Goal: Transaction & Acquisition: Book appointment/travel/reservation

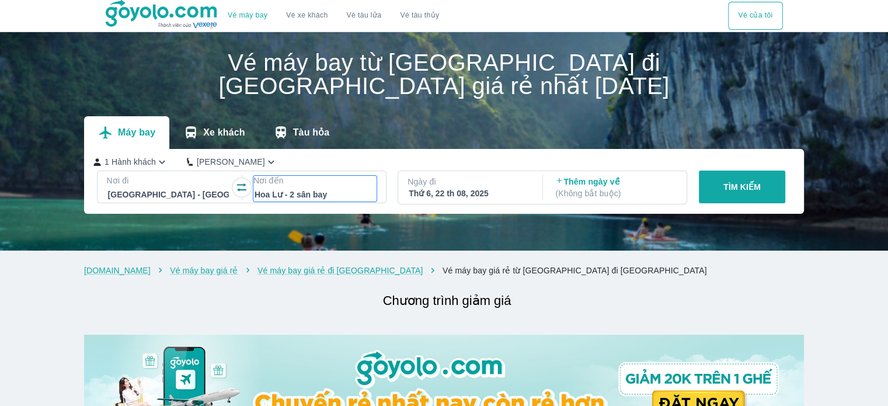
click at [310, 175] on p "Nơi đến" at bounding box center [314, 181] width 123 height 12
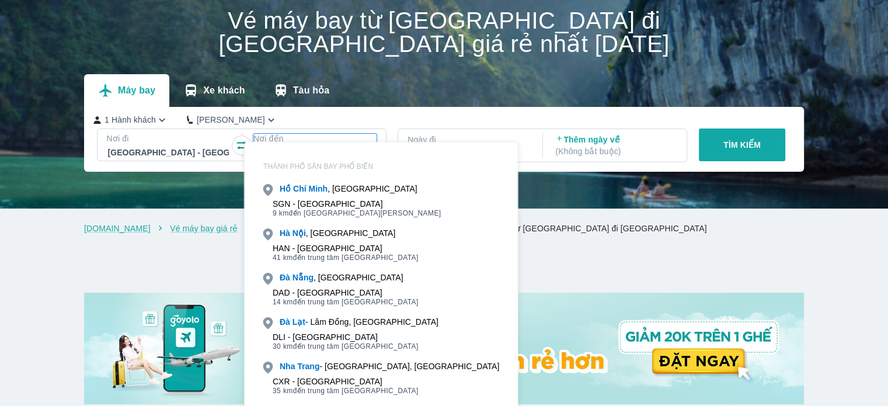
scroll to position [67, 0]
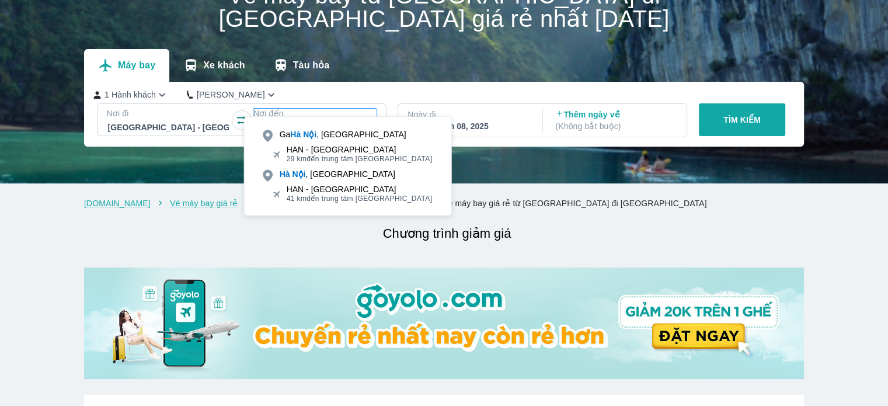
type input "hà noi"
click at [329, 150] on div "HAN - [GEOGRAPHIC_DATA]" at bounding box center [360, 149] width 146 height 9
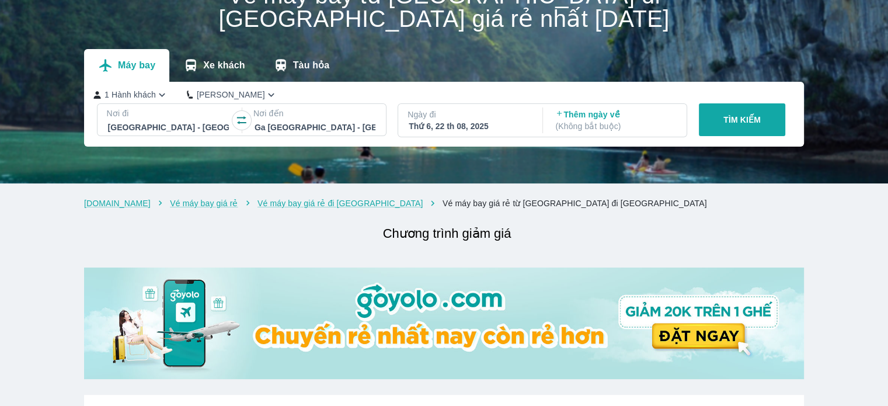
click at [292, 120] on div at bounding box center [315, 127] width 121 height 14
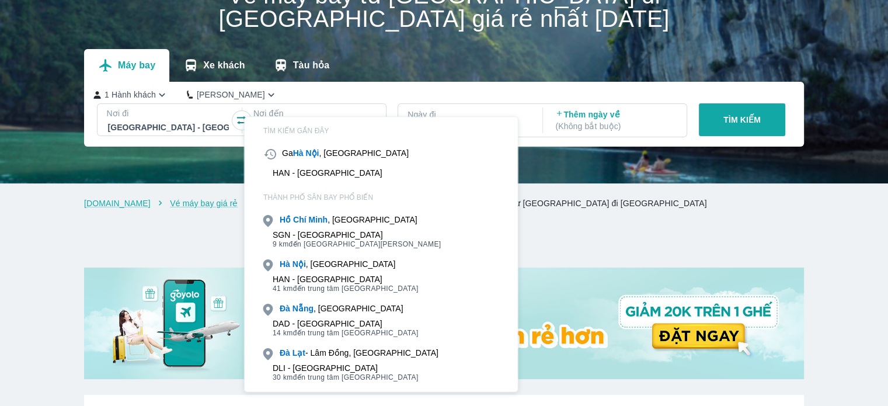
click at [334, 171] on div "HAN - [GEOGRAPHIC_DATA]" at bounding box center [328, 172] width 110 height 9
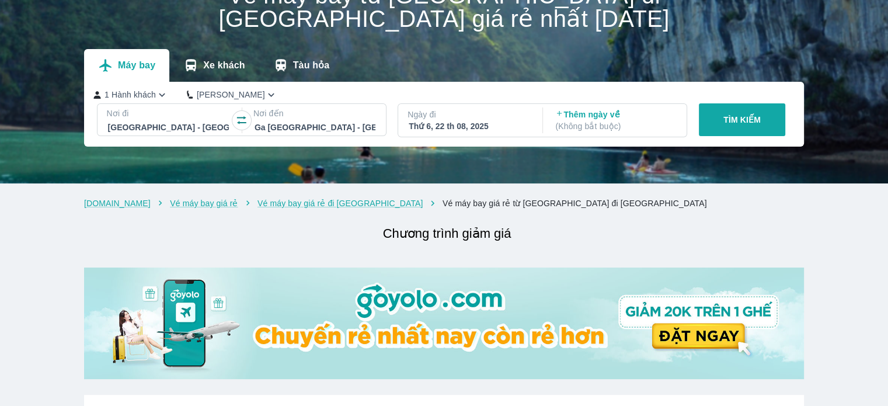
click at [499, 120] on div "Thứ 6, 22 th 08, 2025" at bounding box center [469, 126] width 121 height 12
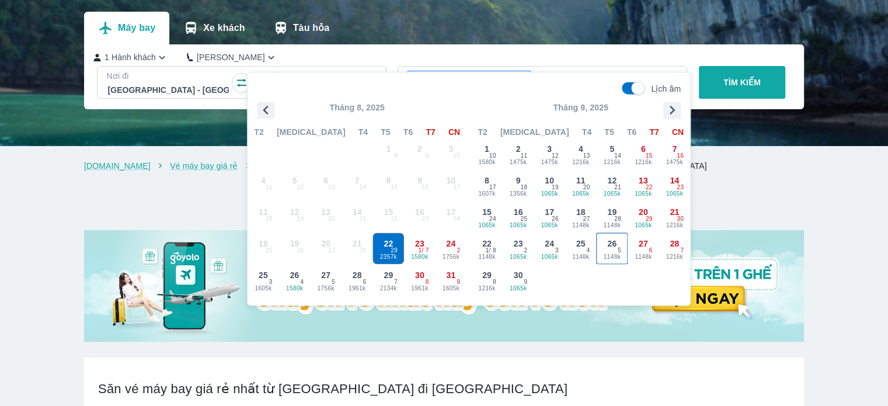
scroll to position [126, 0]
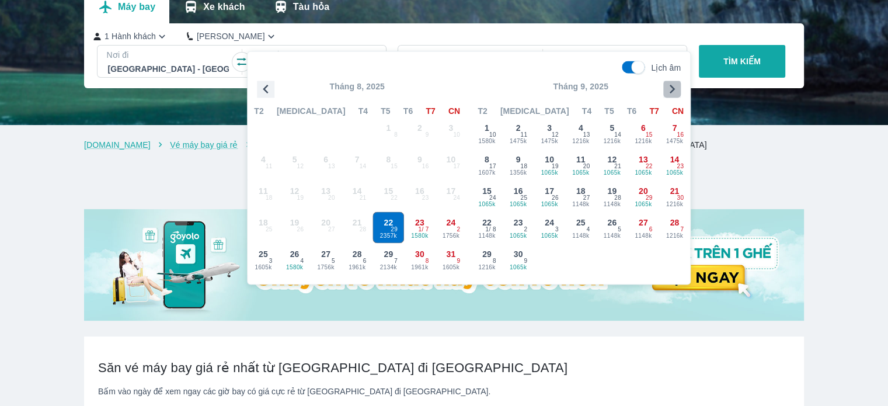
click at [665, 86] on icon "button" at bounding box center [672, 89] width 18 height 18
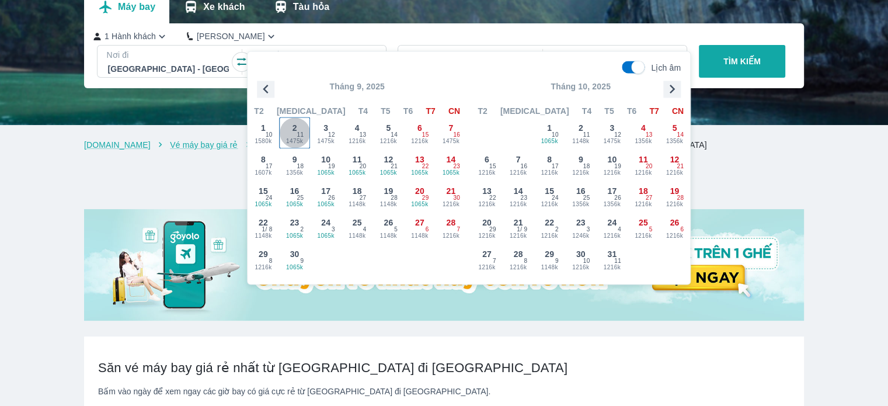
click at [304, 130] on div "2 1475k 11" at bounding box center [295, 132] width 30 height 30
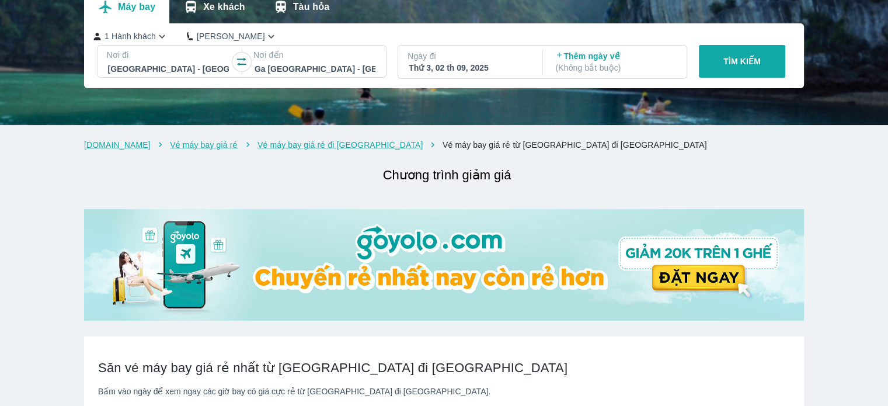
click at [450, 62] on div "Thứ 3, 02 th 09, 2025" at bounding box center [469, 68] width 121 height 12
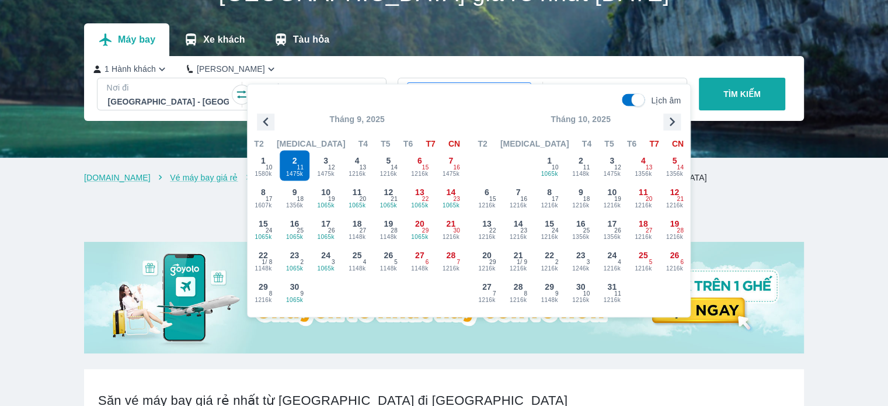
scroll to position [67, 0]
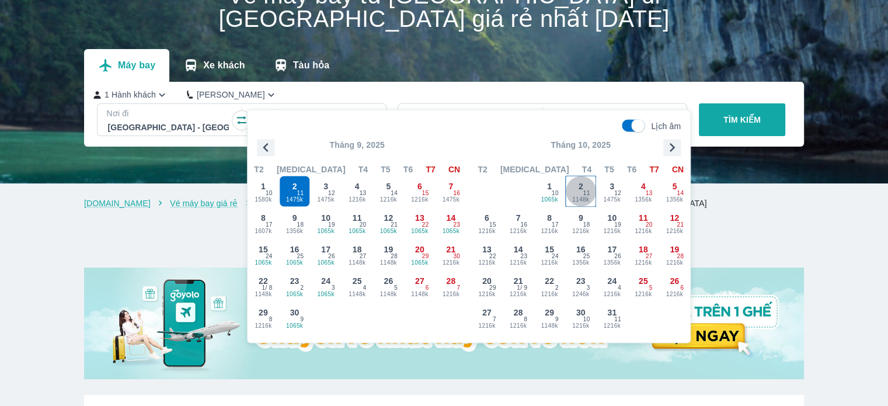
click at [573, 193] on div "2 1148k 11" at bounding box center [581, 191] width 30 height 30
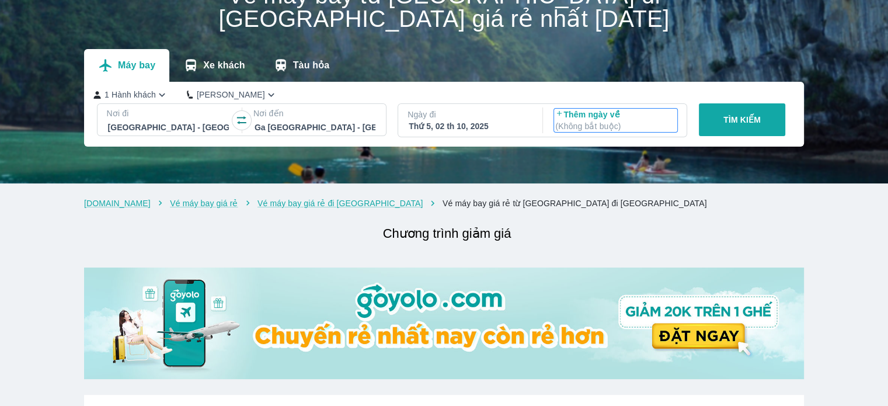
click at [589, 120] on p "( Không bắt buộc )" at bounding box center [615, 126] width 121 height 12
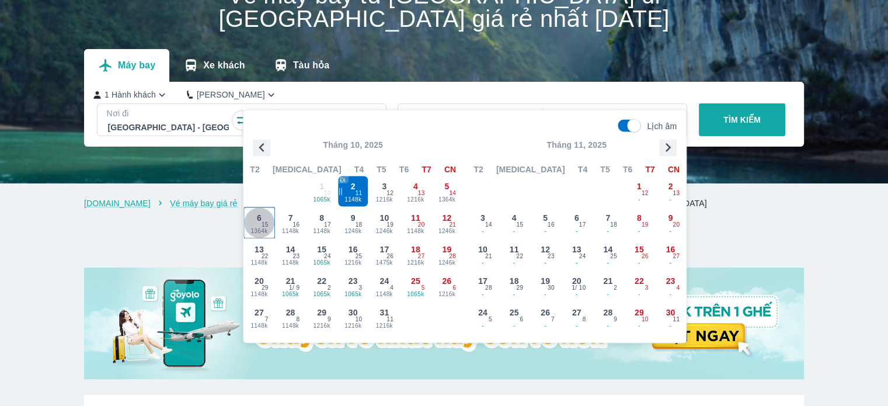
click at [263, 219] on div "6 1364k 15" at bounding box center [259, 222] width 30 height 30
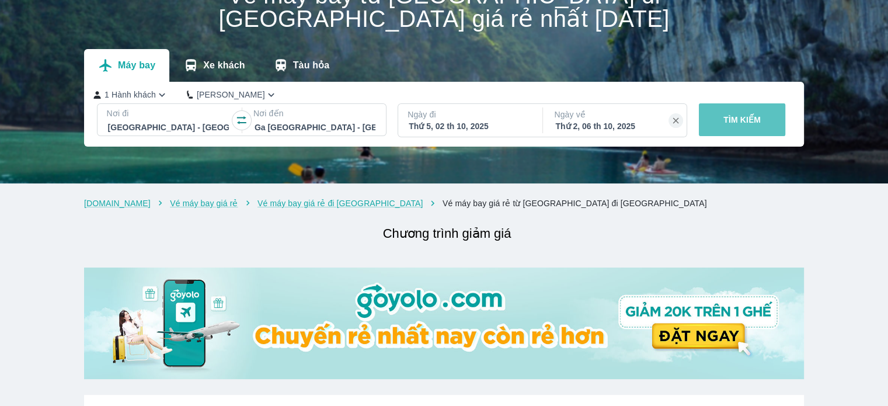
click at [757, 114] on p "TÌM KIẾM" at bounding box center [742, 120] width 37 height 12
click at [725, 103] on button "TÌM KIẾM" at bounding box center [742, 119] width 87 height 33
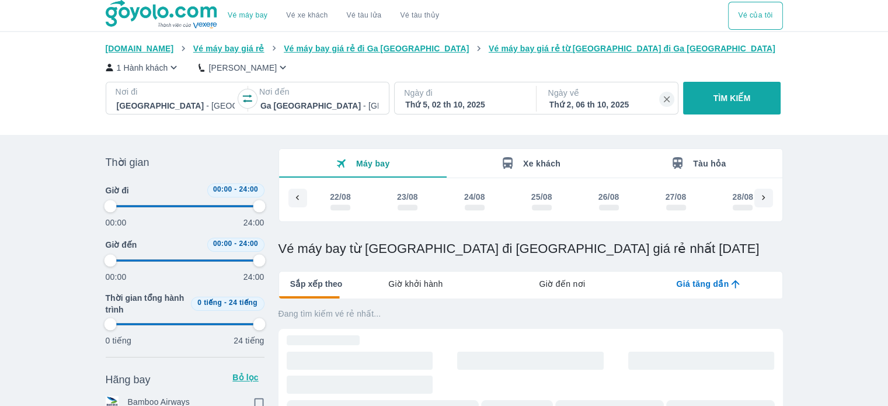
scroll to position [0, 2569]
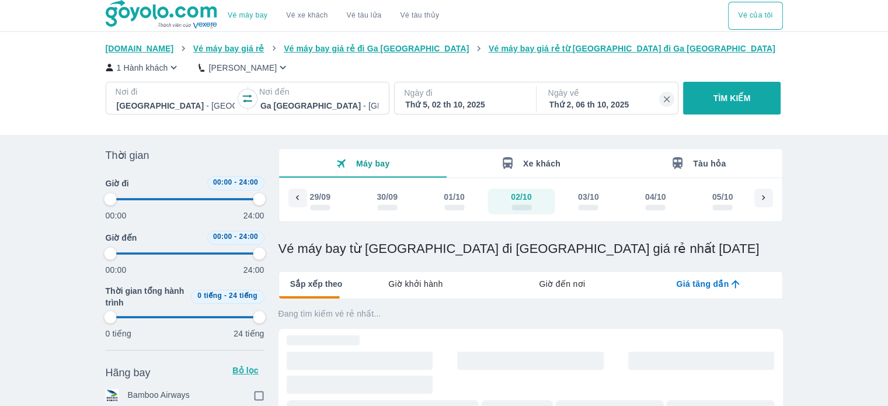
type input "97.9166666666667"
checkbox input "true"
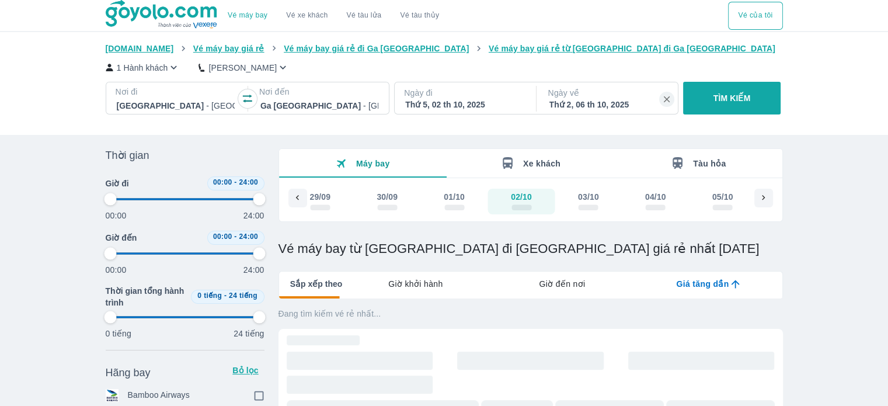
checkbox input "true"
type input "97.9166666666667"
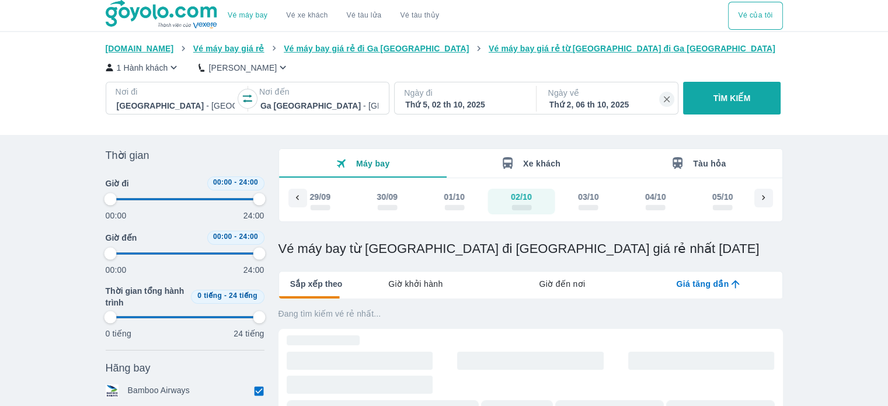
type input "97.9166666666667"
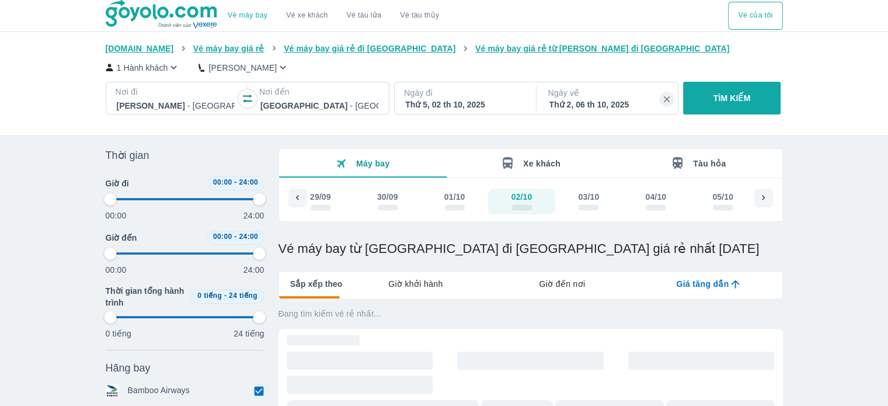
type input "97.9166666666667"
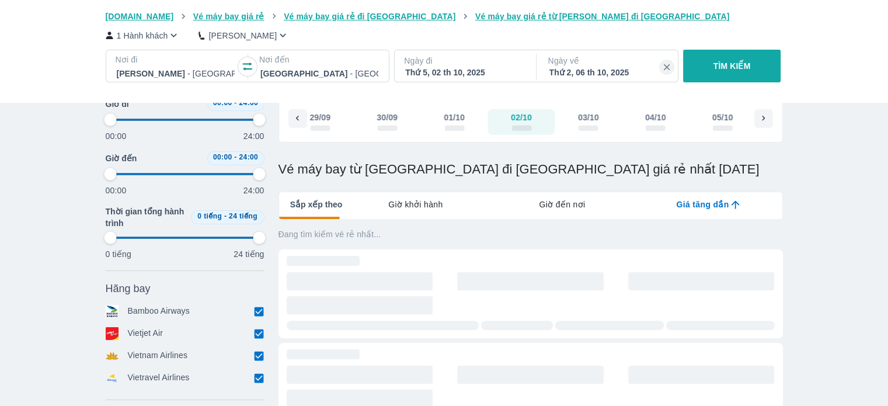
type input "97.9166666666667"
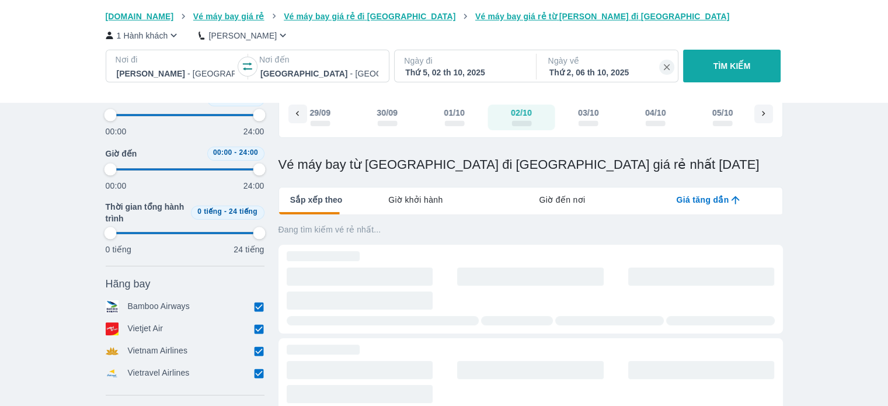
scroll to position [117, 0]
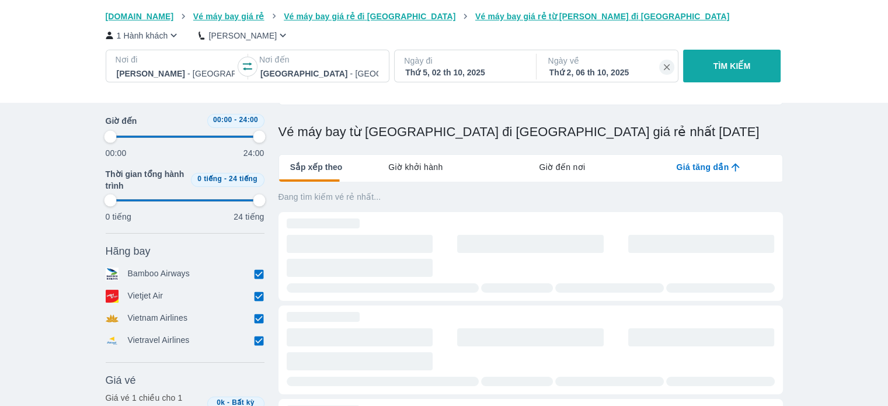
type input "97.9166666666667"
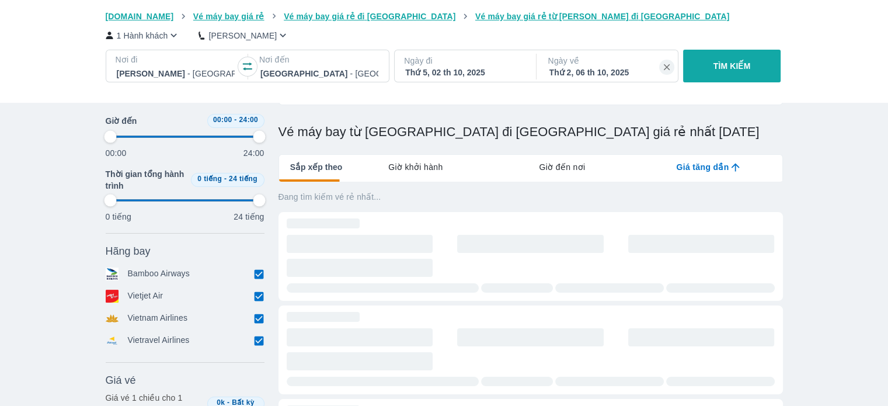
type input "97.9166666666667"
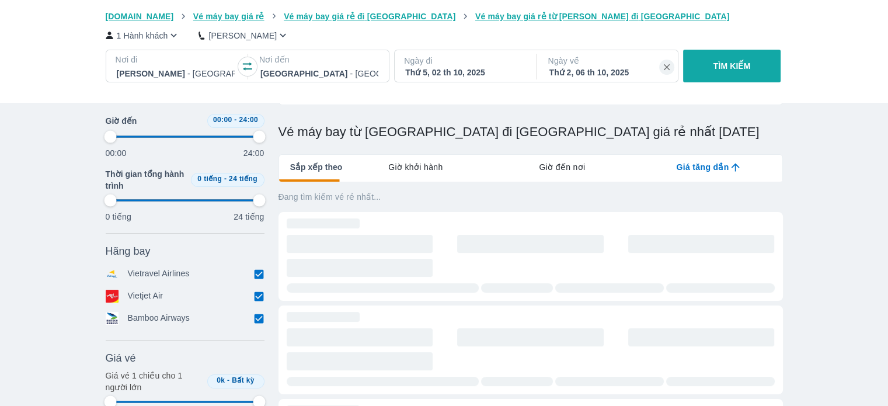
type input "97.9166666666667"
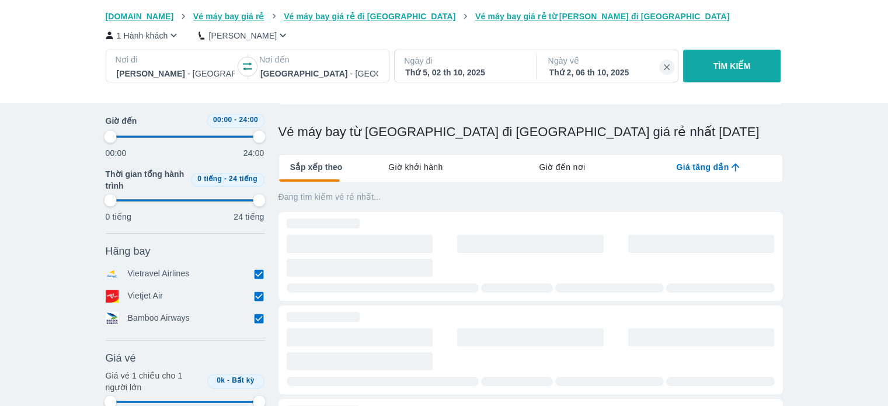
type input "97.9166666666667"
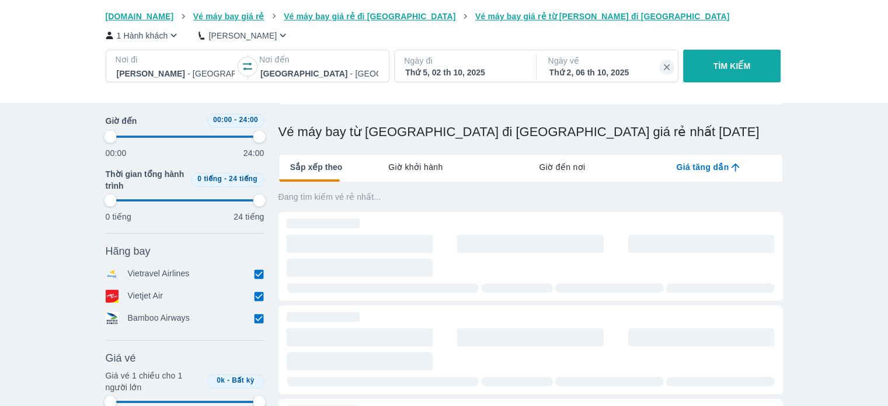
type input "97.9166666666667"
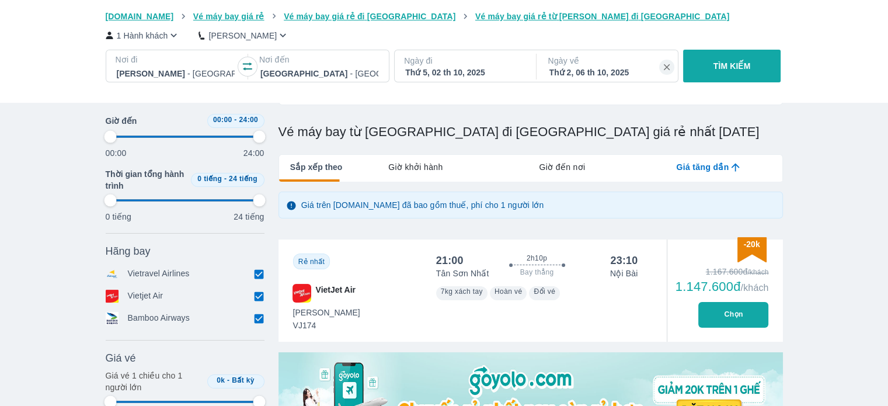
type input "97.9166666666667"
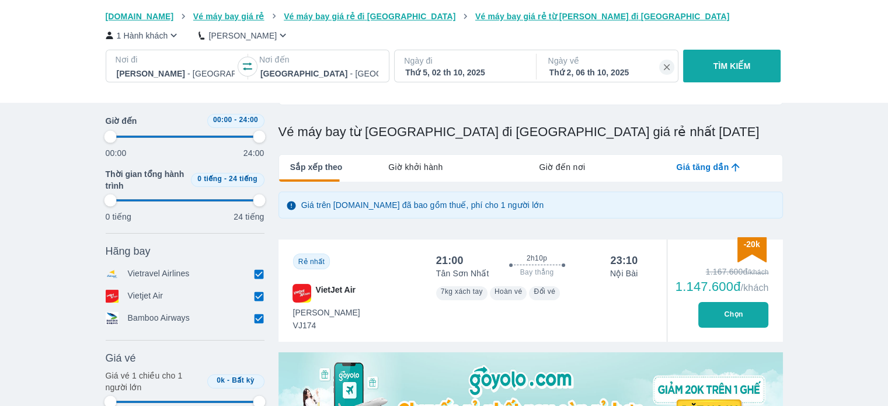
type input "97.9166666666667"
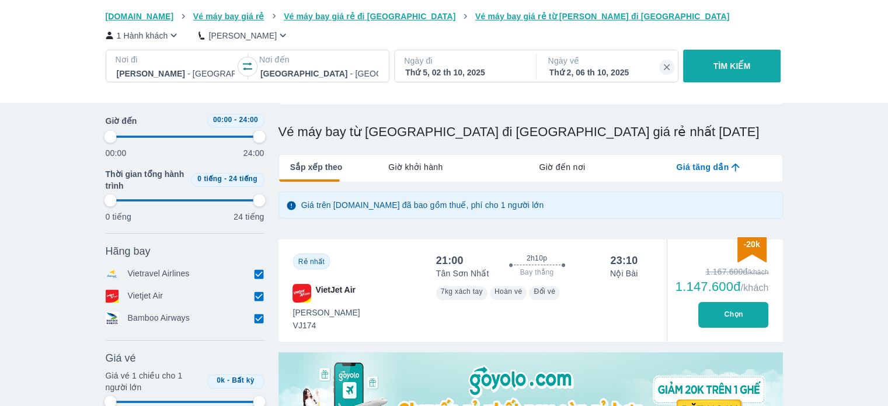
type input "97.9166666666667"
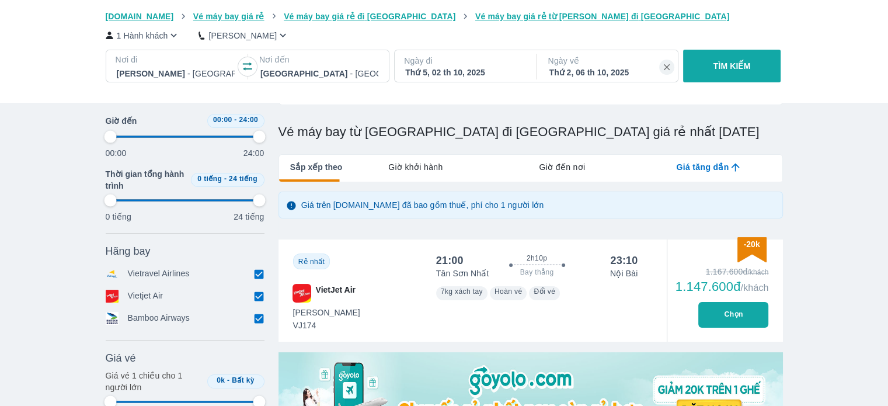
type input "97.9166666666667"
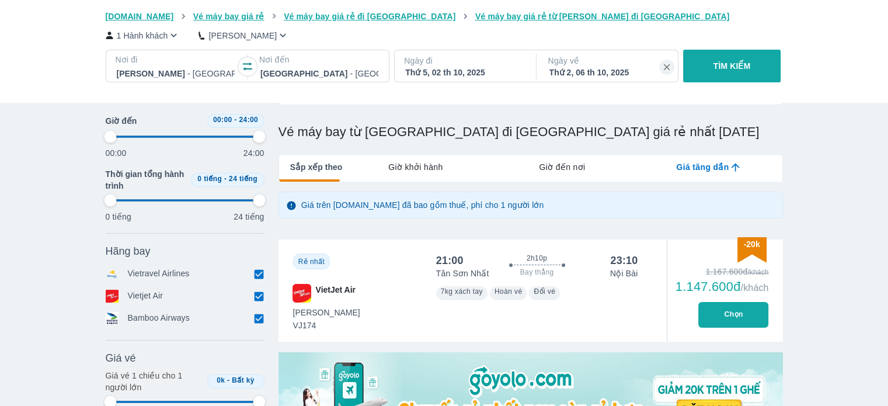
type input "97.9166666666667"
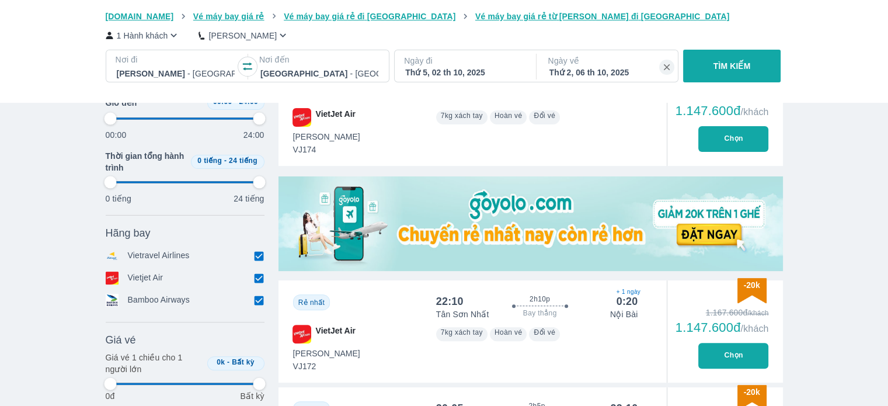
type input "97.9166666666667"
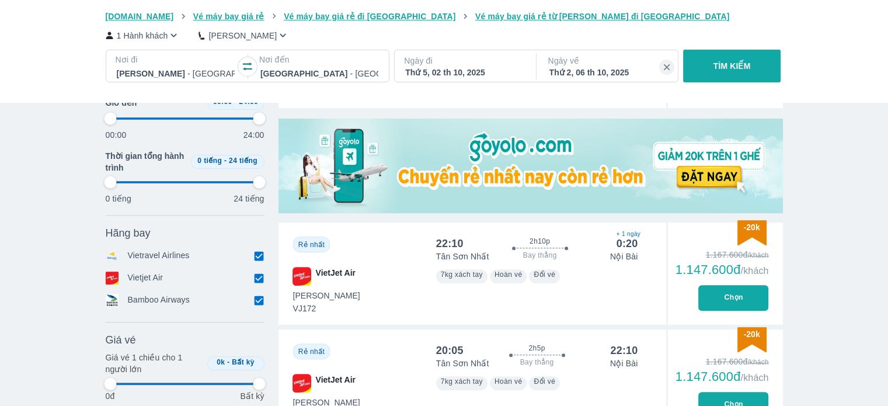
type input "97.9166666666667"
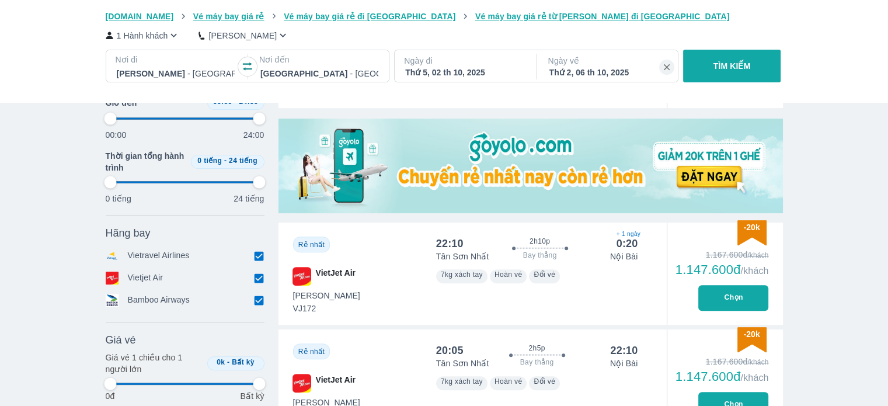
type input "97.9166666666667"
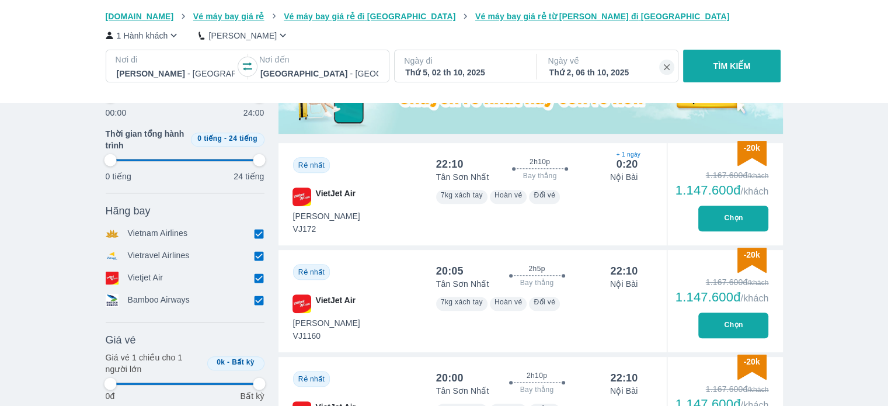
scroll to position [467, 0]
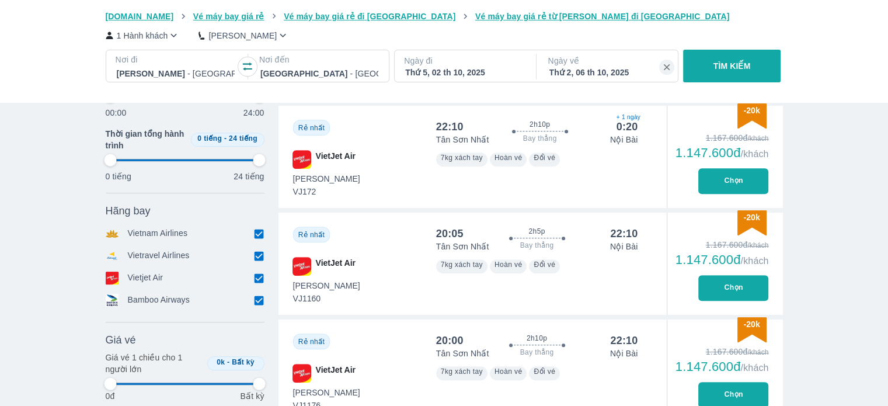
type input "97.9166666666667"
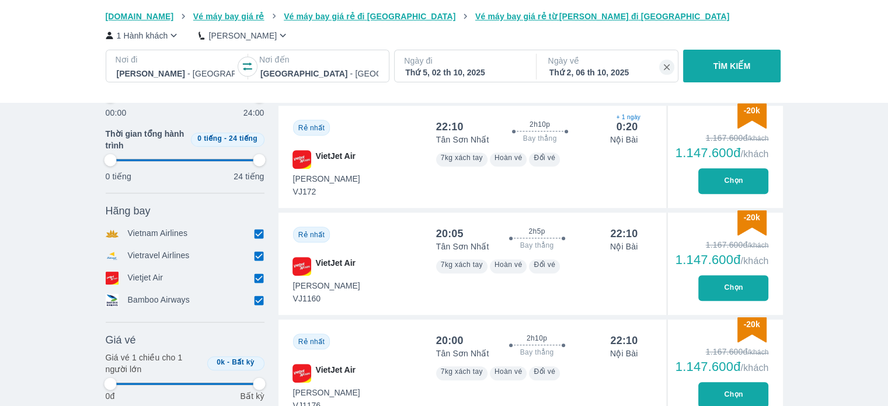
type input "97.9166666666667"
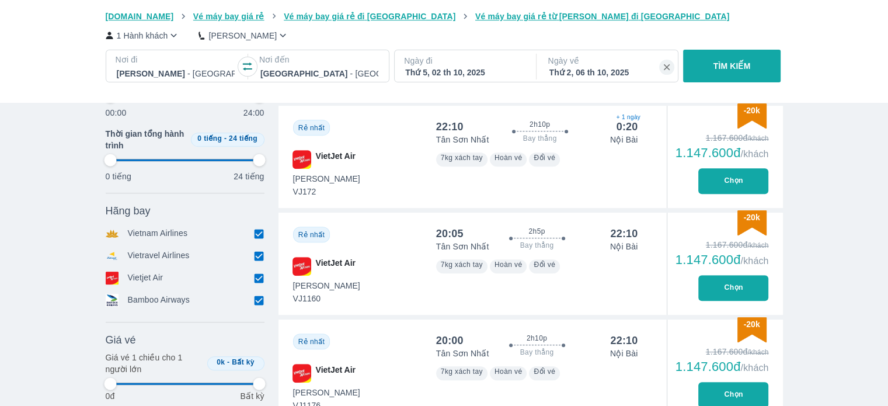
type input "97.9166666666667"
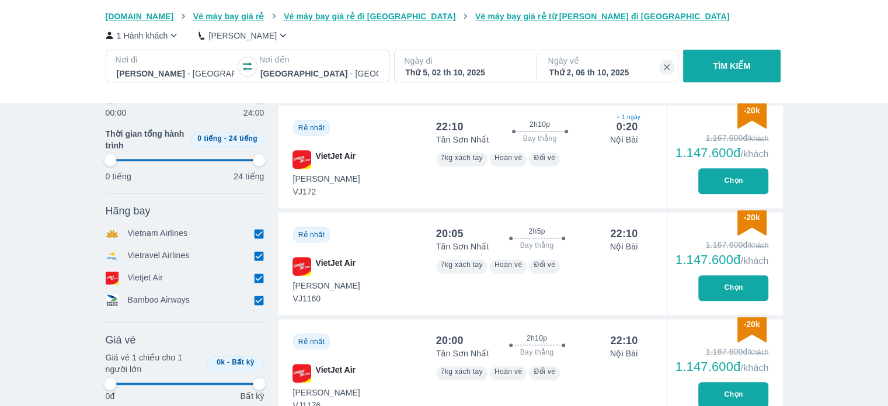
type input "97.9166666666667"
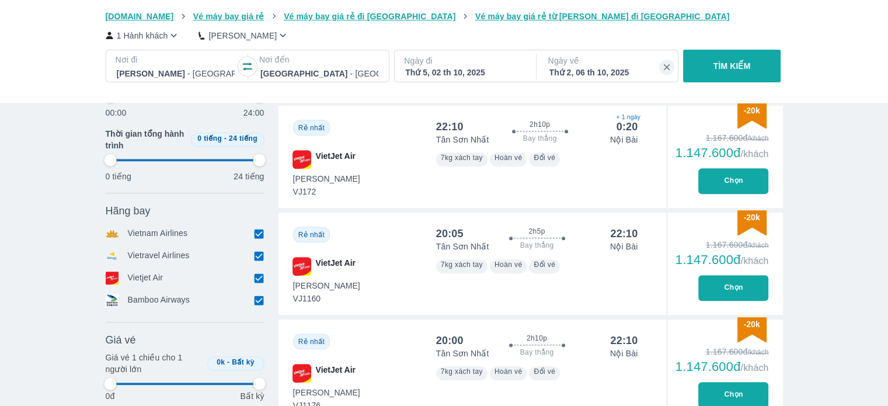
type input "97.9166666666667"
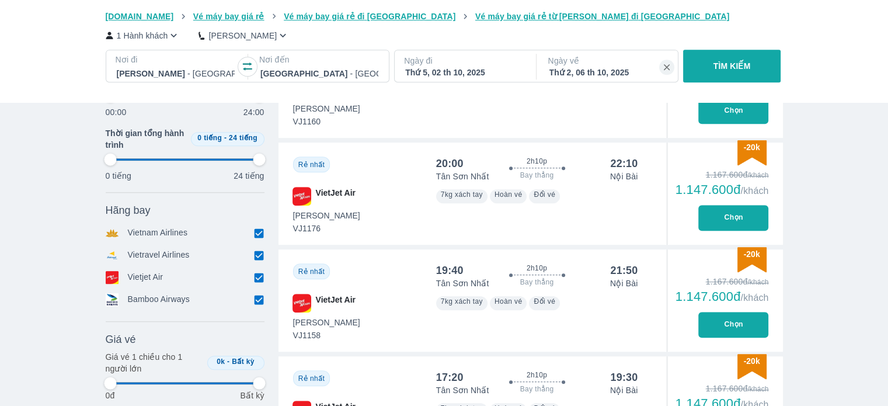
scroll to position [701, 0]
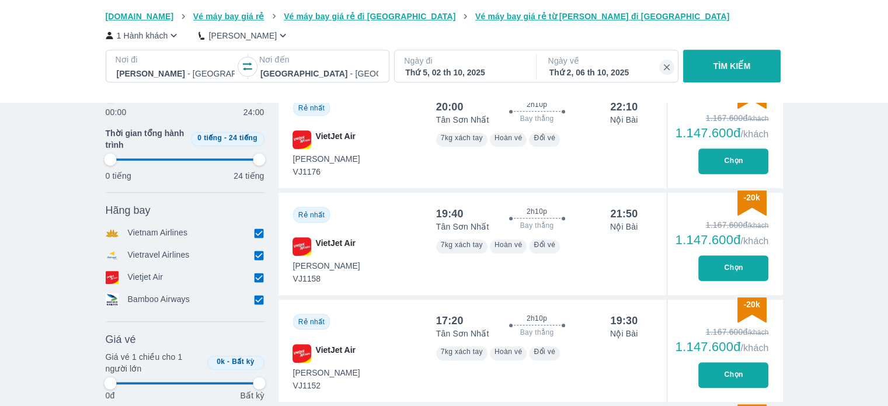
type input "97.9166666666667"
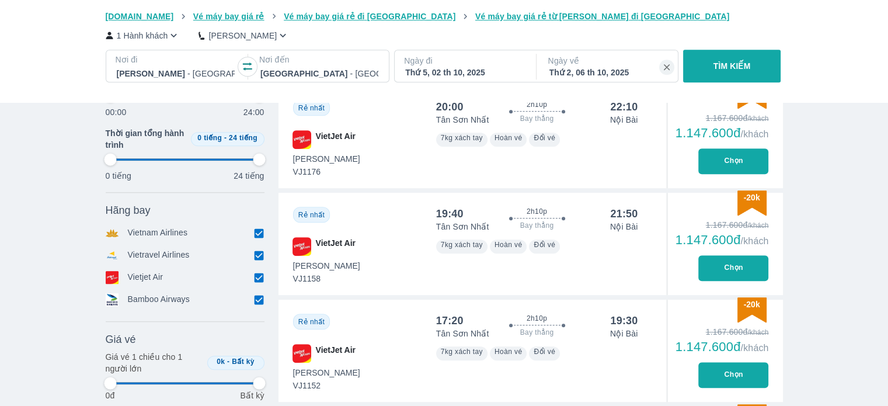
type input "97.9166666666667"
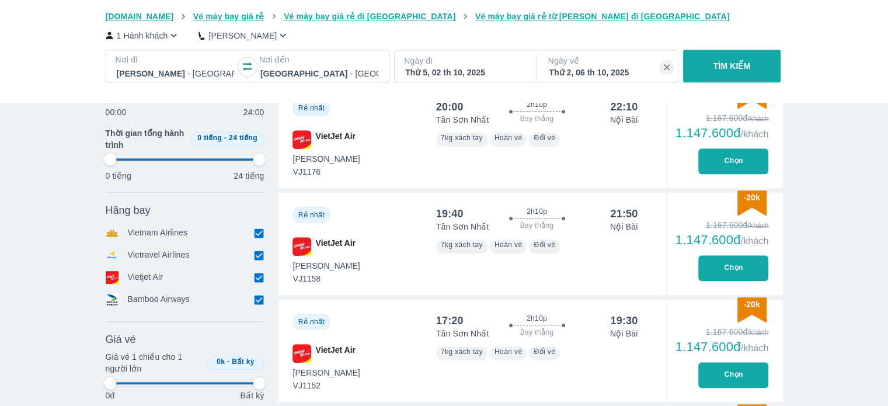
type input "97.9166666666667"
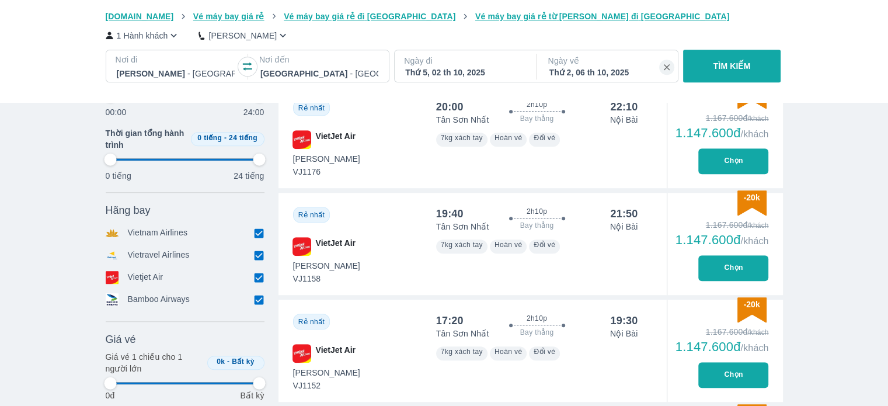
type input "97.9166666666667"
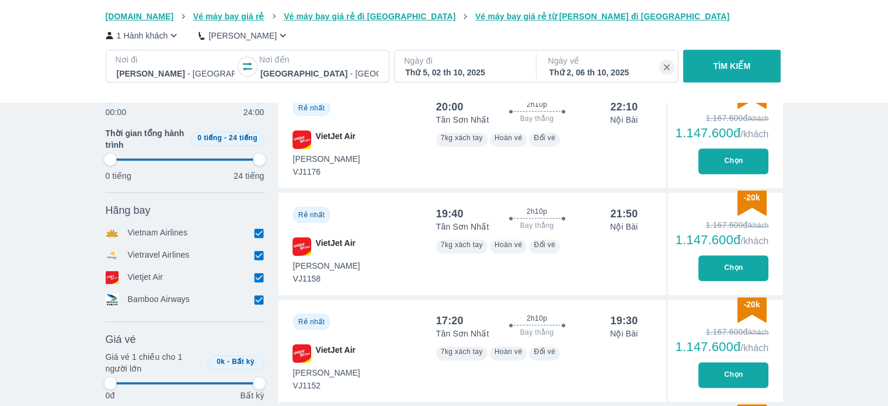
type input "97.9166666666667"
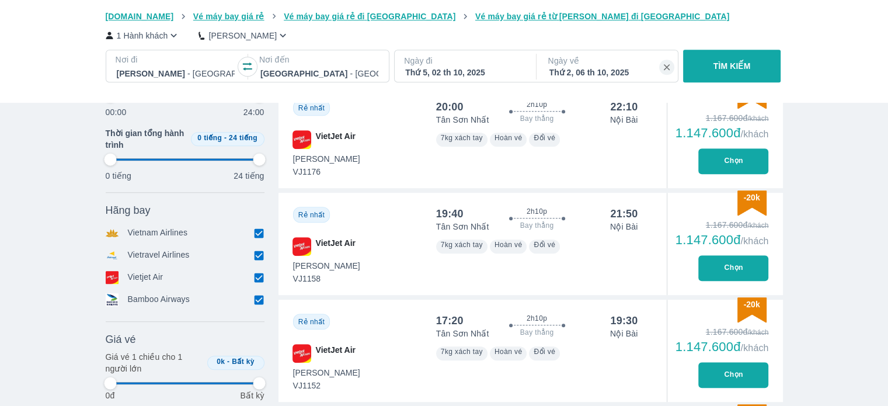
type input "97.9166666666667"
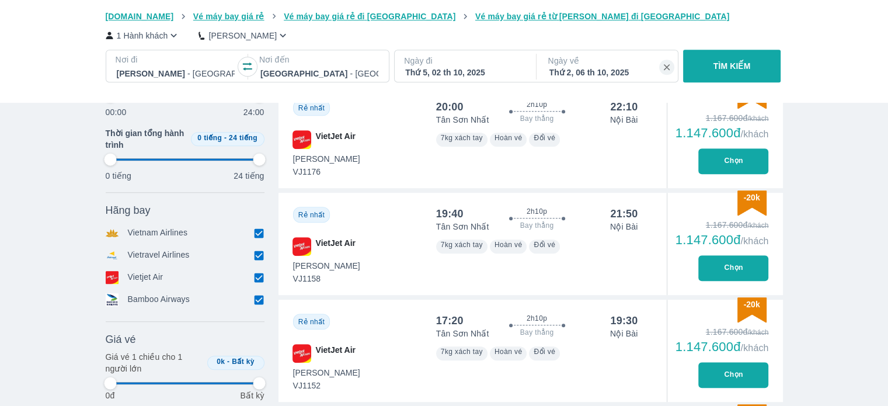
type input "97.9166666666667"
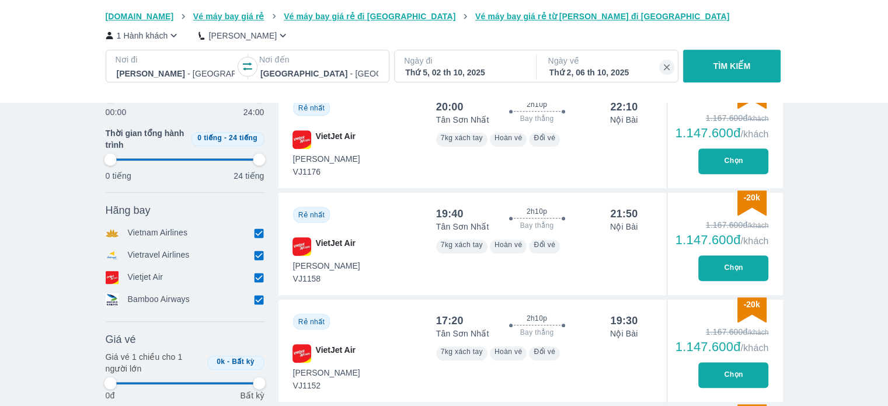
type input "97.9166666666667"
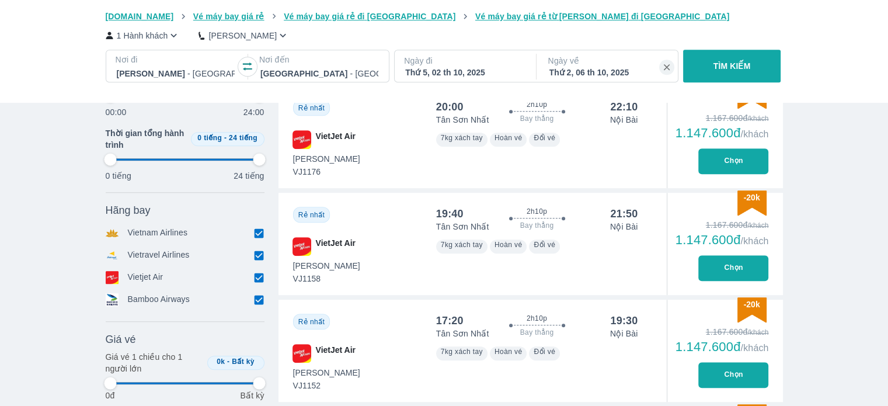
type input "97.9166666666667"
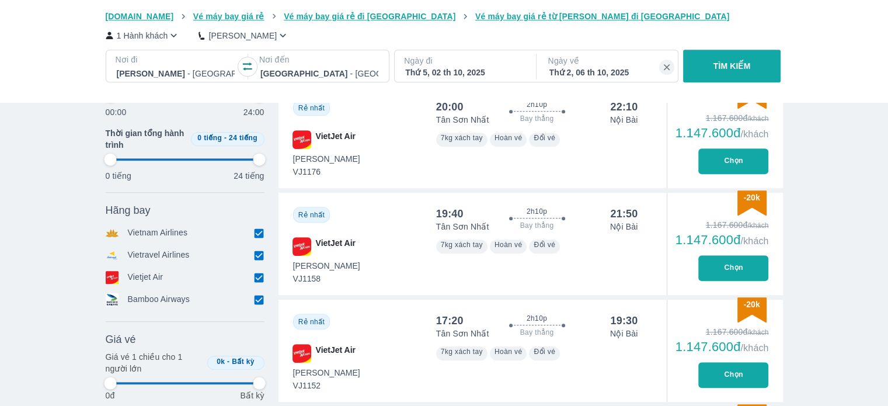
type input "97.9166666666667"
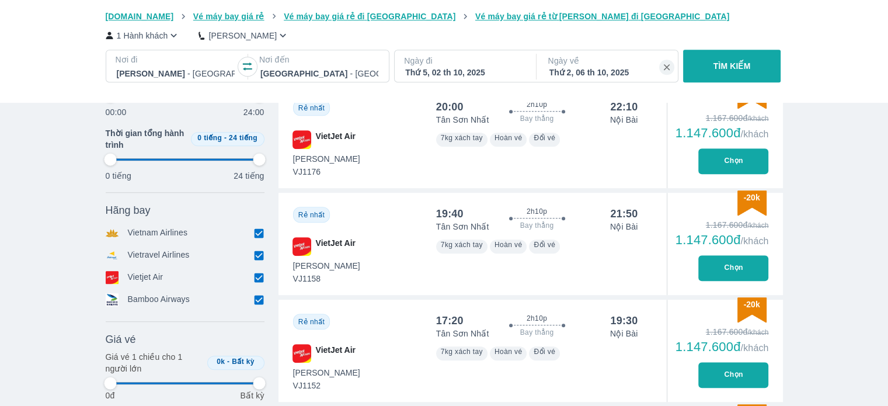
type input "97.9166666666667"
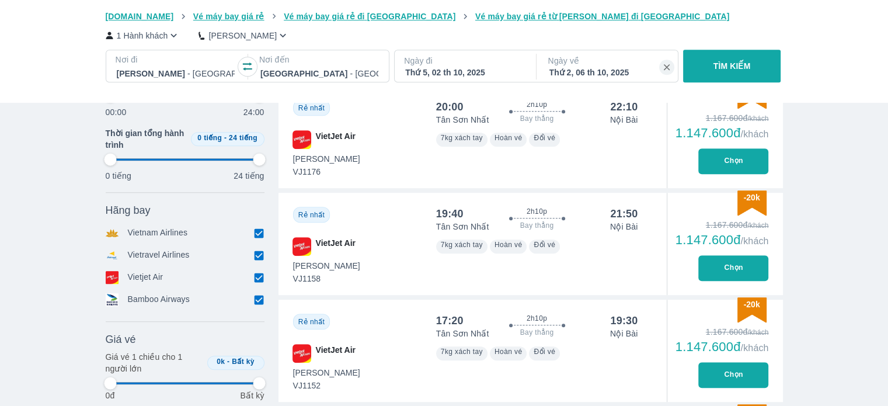
type input "97.9166666666667"
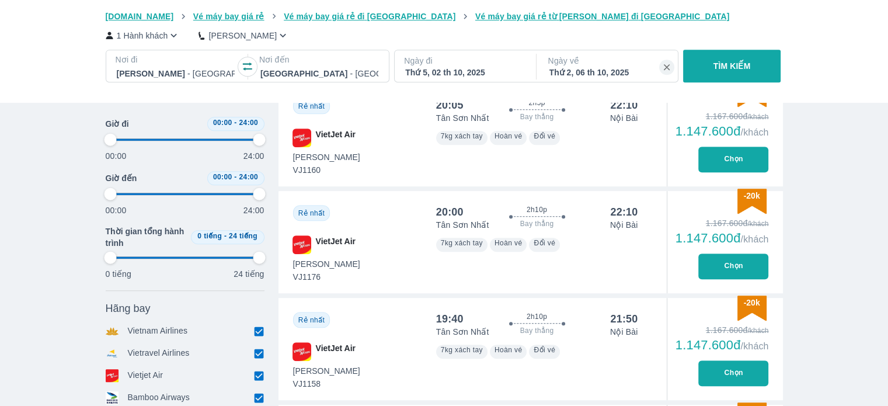
scroll to position [584, 0]
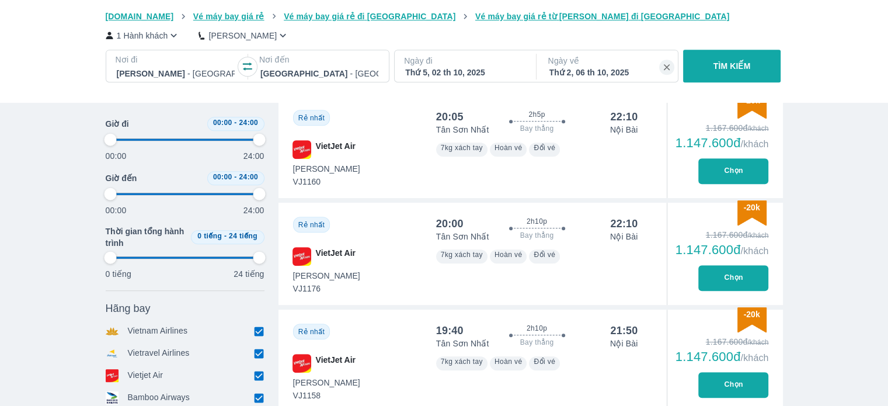
click at [707, 278] on button "Chọn" at bounding box center [733, 278] width 70 height 26
type input "97.9166666666667"
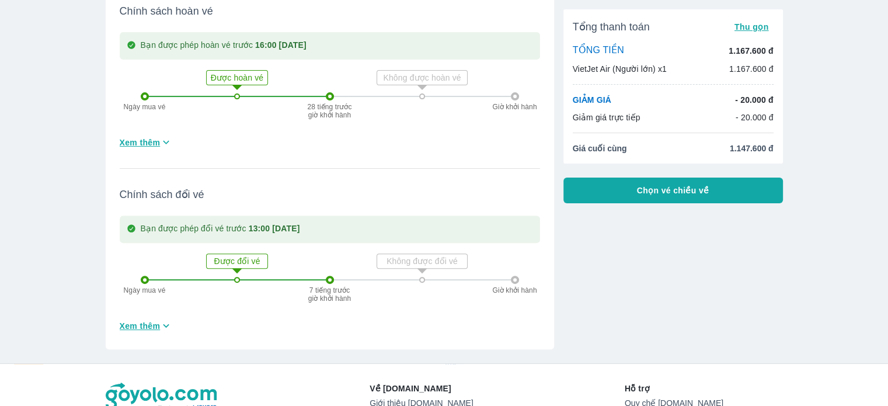
scroll to position [292, 0]
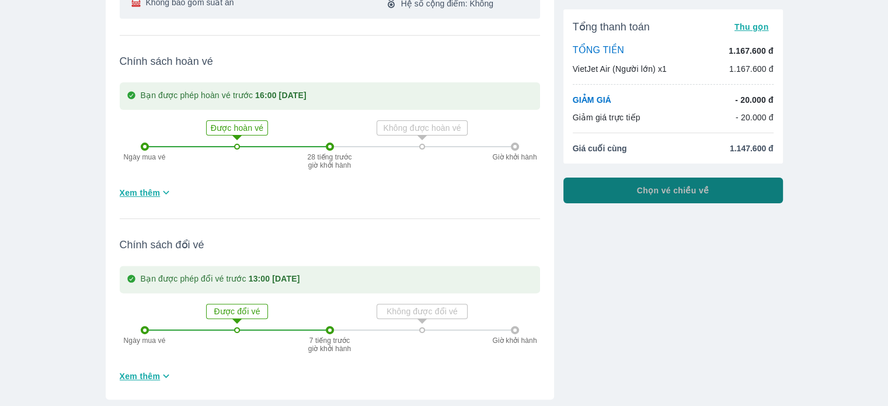
click at [649, 193] on span "Chọn vé chiều về" at bounding box center [673, 191] width 72 height 12
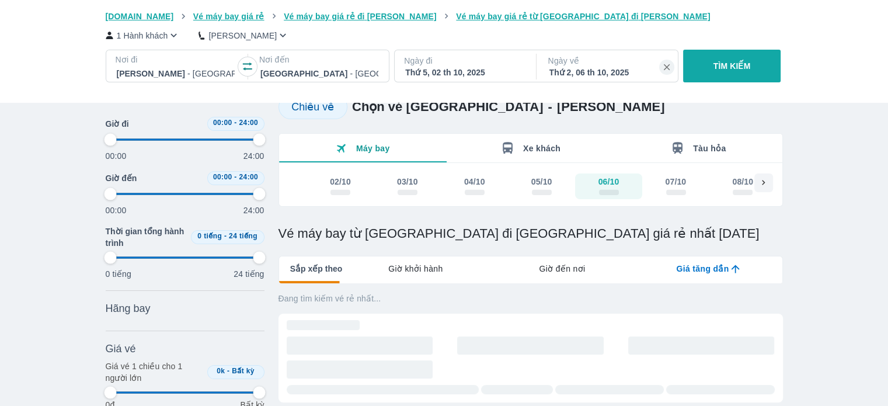
scroll to position [15, 0]
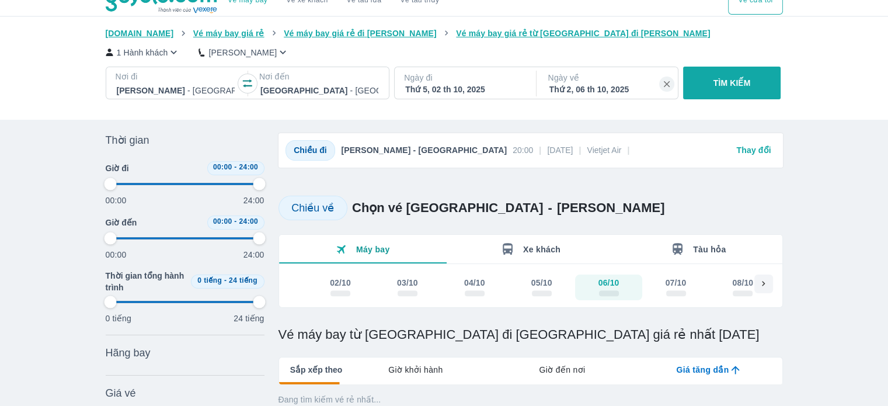
type input "97.9166666666667"
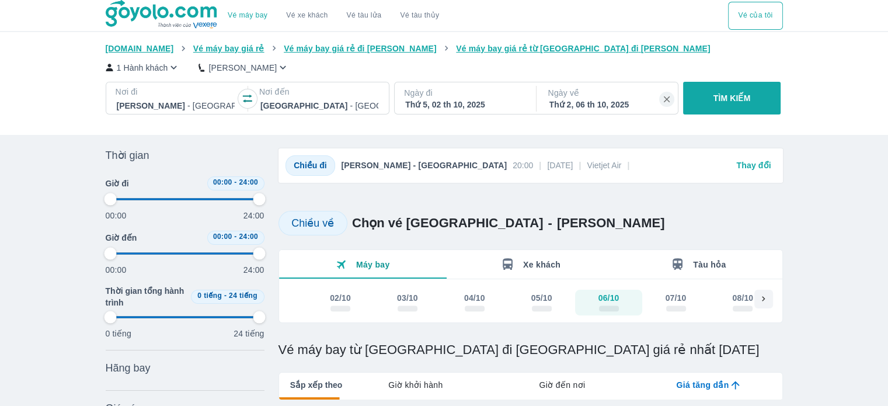
type input "97.9166666666667"
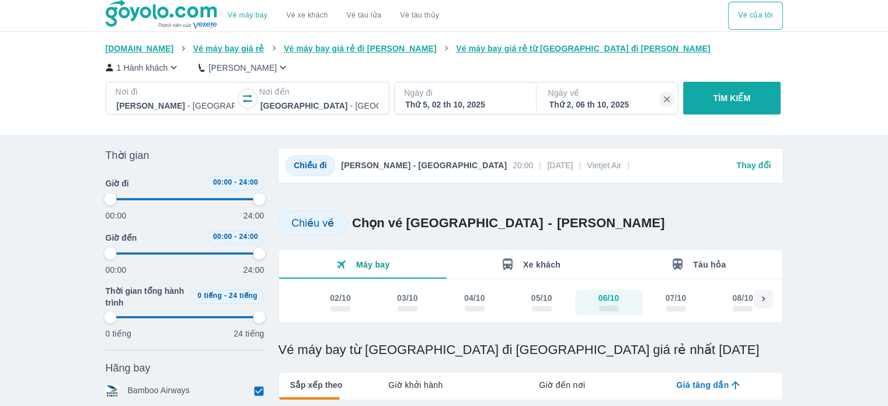
type input "97.9166666666667"
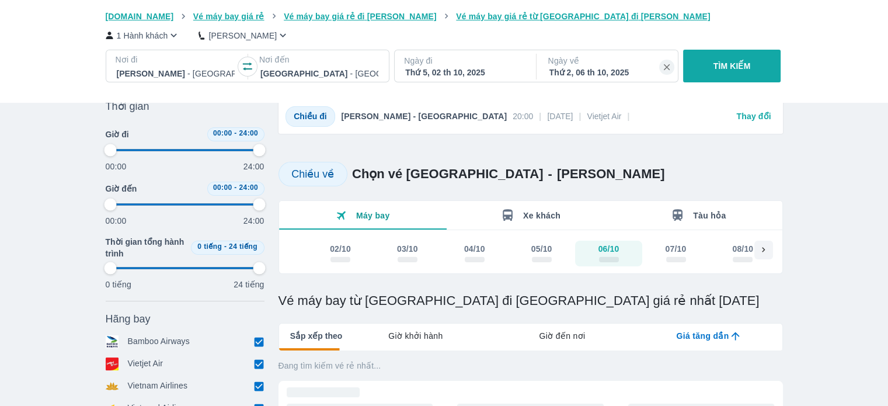
scroll to position [117, 0]
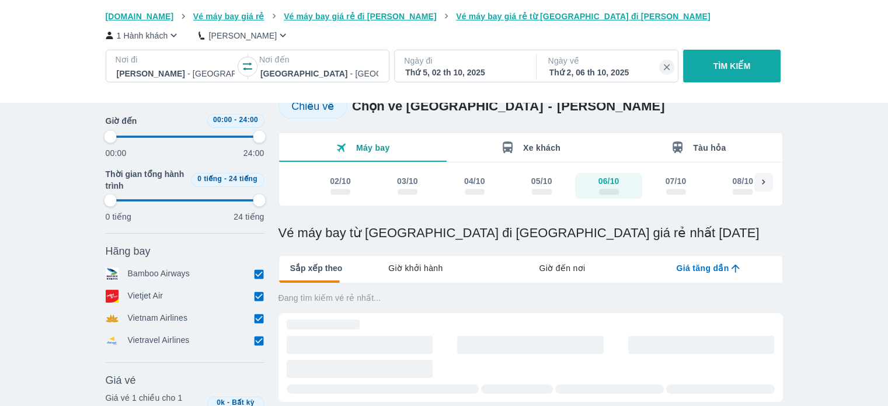
type input "97.9166666666667"
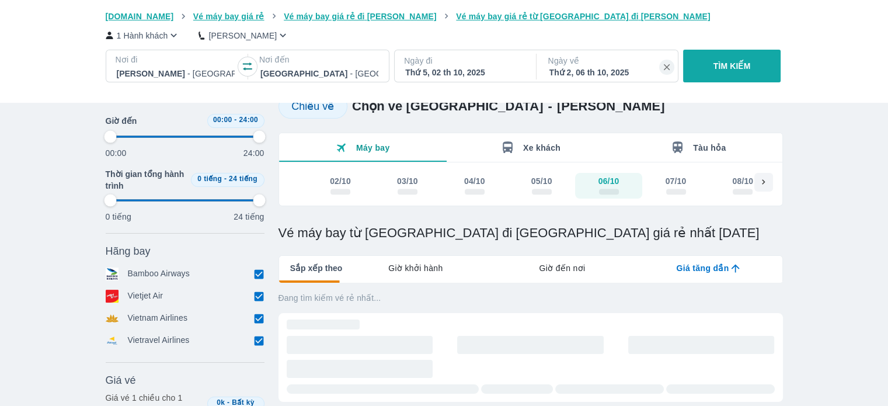
type input "97.9166666666667"
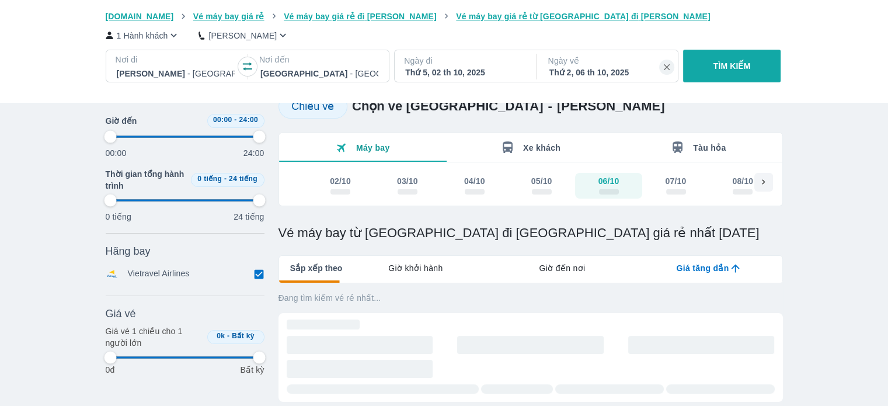
type input "97.9166666666667"
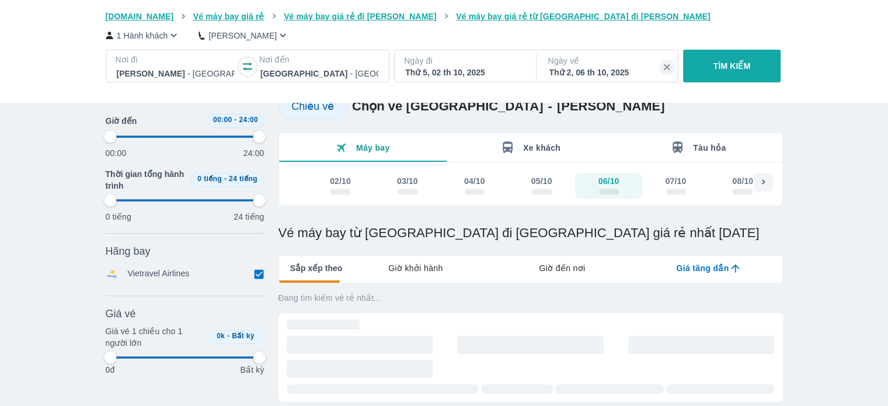
type input "97.9166666666667"
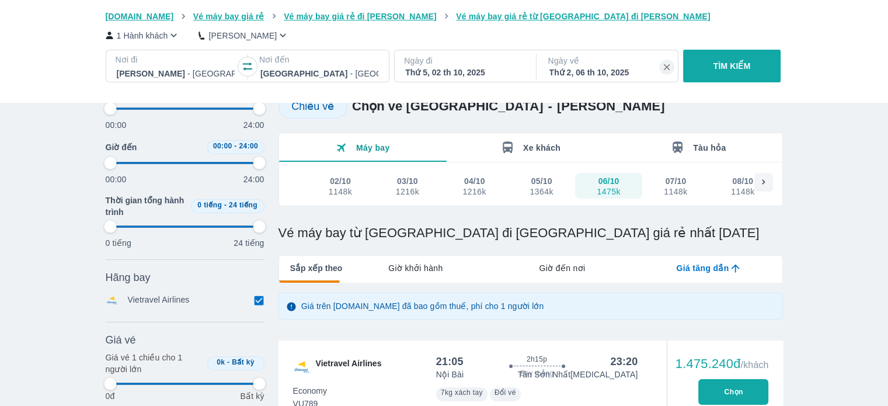
scroll to position [234, 0]
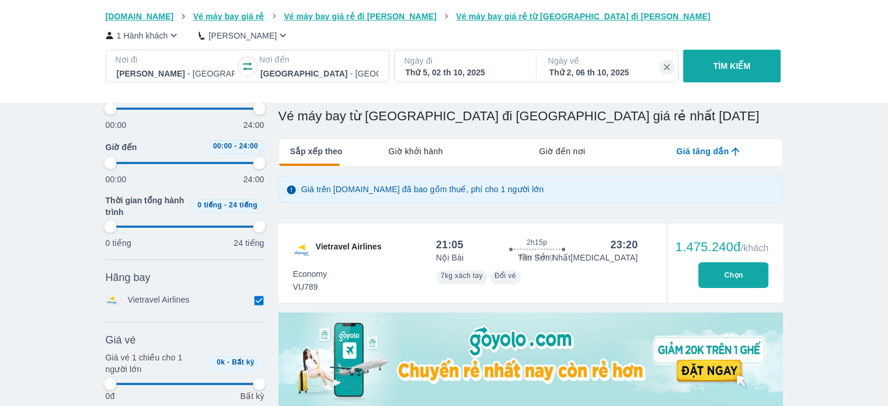
type input "97.9166666666667"
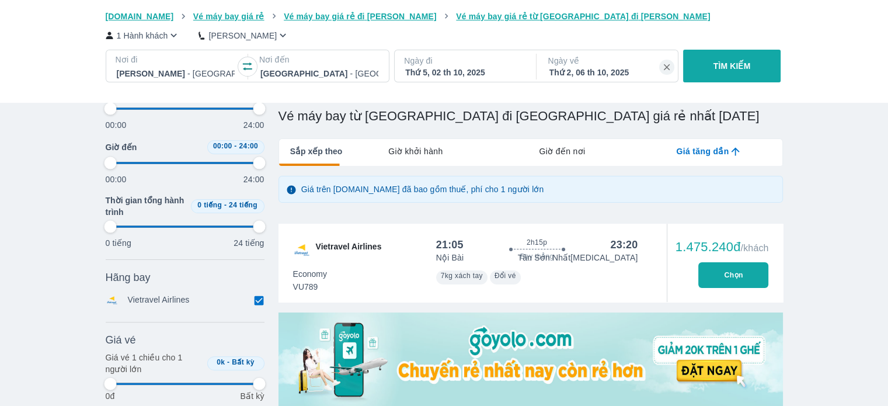
type input "97.9166666666667"
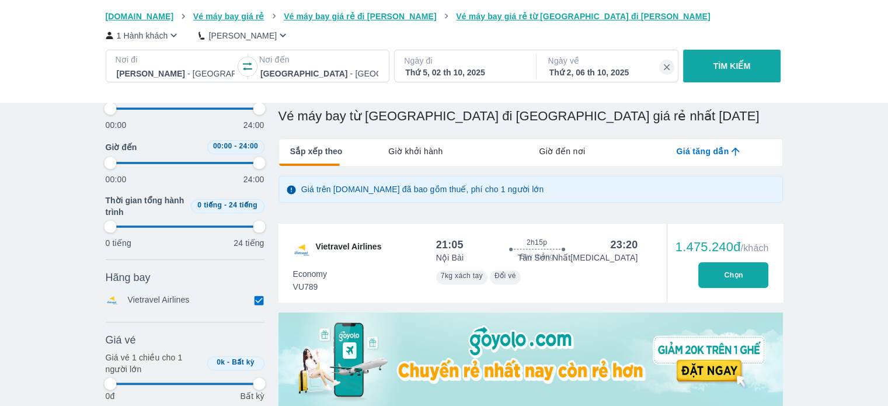
type input "97.9166666666667"
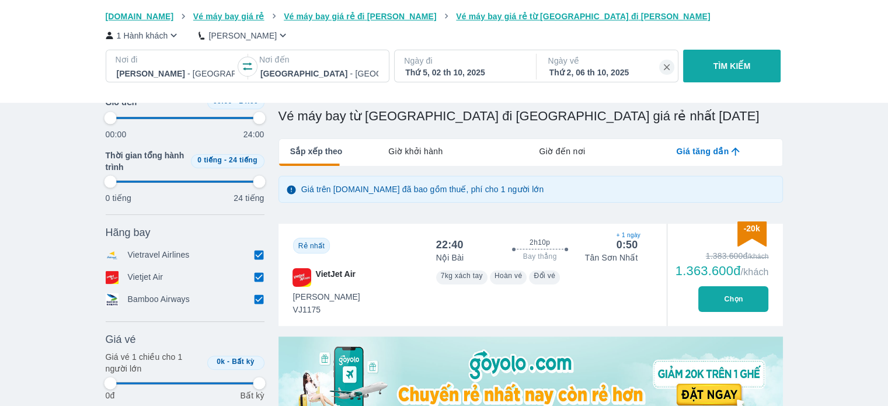
type input "97.9166666666667"
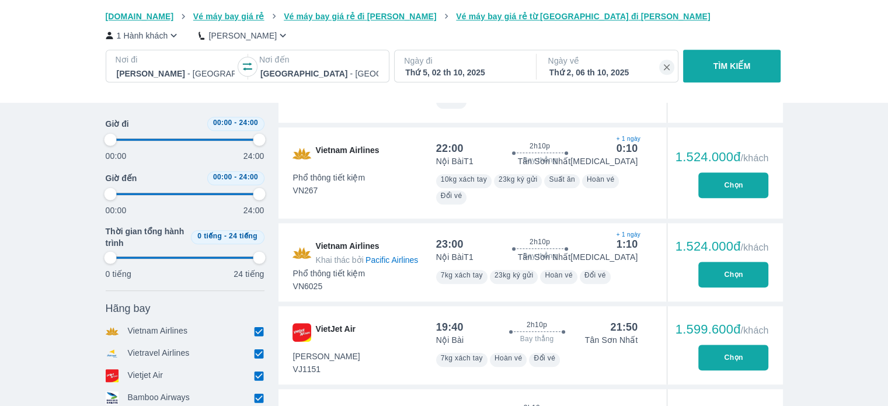
scroll to position [934, 0]
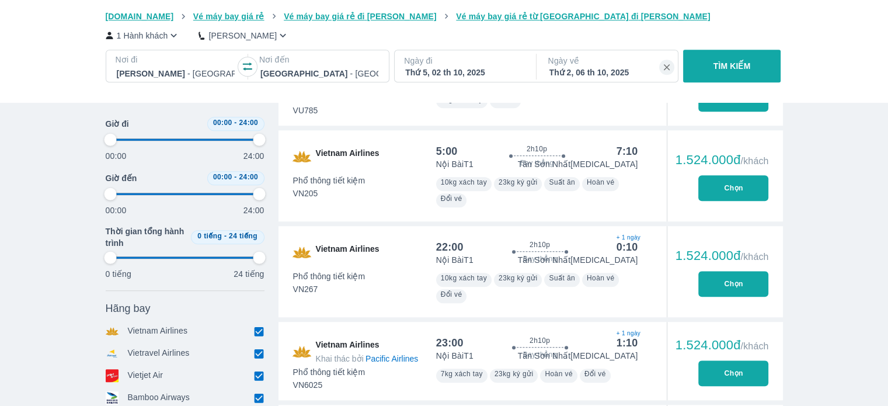
click at [757, 293] on button "Chọn" at bounding box center [733, 284] width 70 height 26
